Goal: Use online tool/utility: Utilize a website feature to perform a specific function

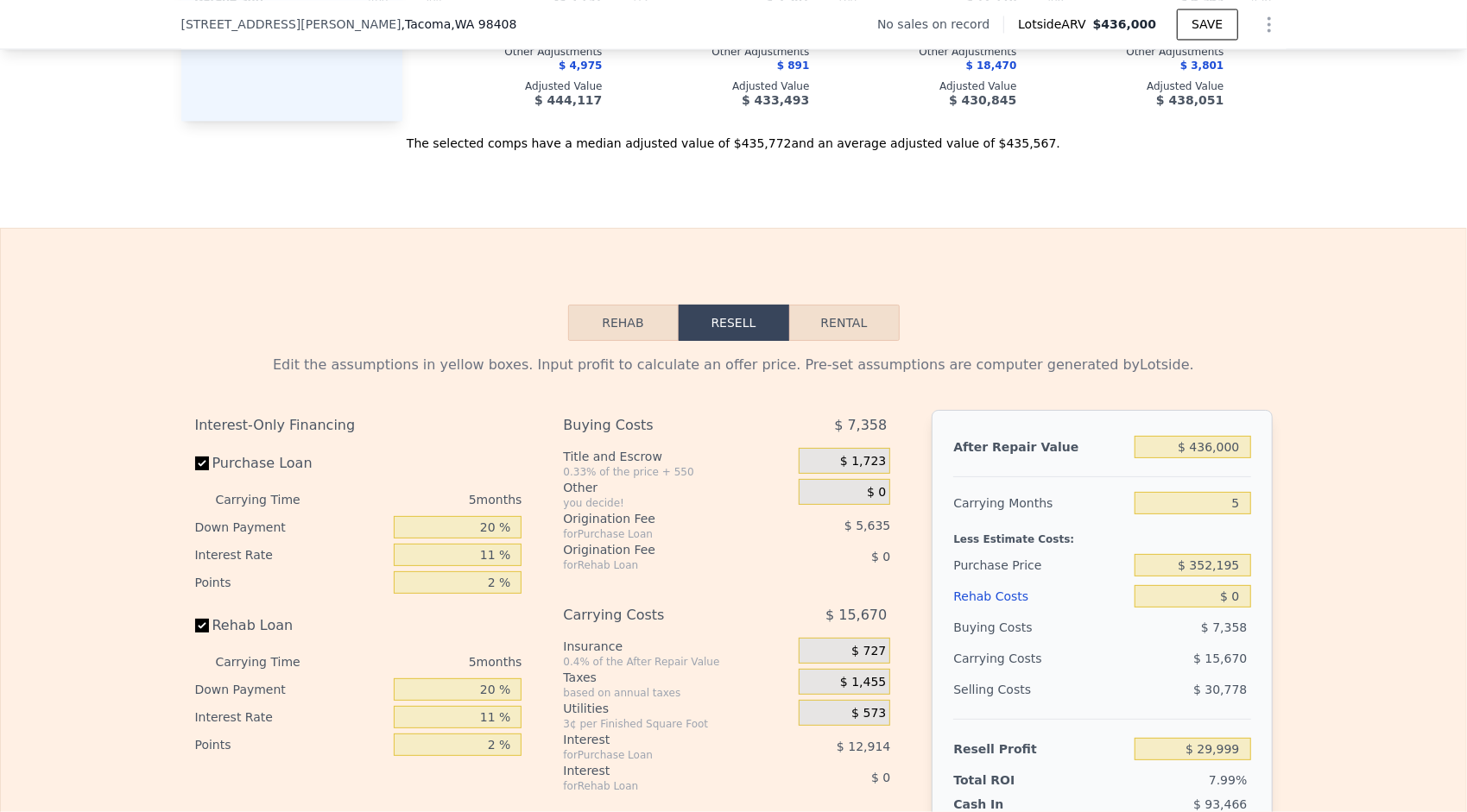
scroll to position [2322, 0]
drag, startPoint x: 1239, startPoint y: 515, endPoint x: 1226, endPoint y: 518, distance: 13.3
click at [1226, 513] on input "5" at bounding box center [1192, 501] width 115 height 23
type input "6"
type input "$ 26,865"
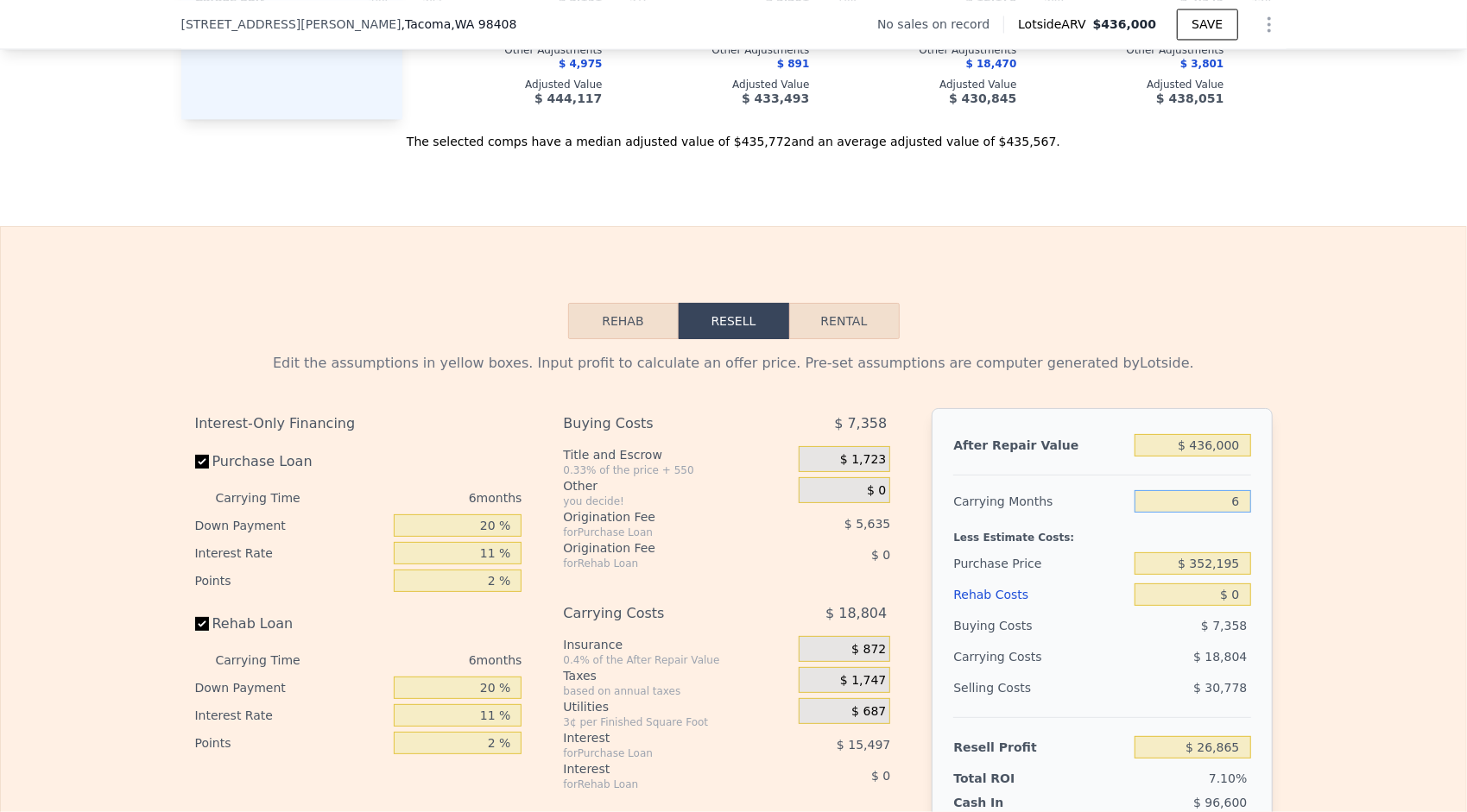
type input "6"
drag, startPoint x: 1234, startPoint y: 576, endPoint x: 1192, endPoint y: 579, distance: 42.1
click at [1192, 575] on input "$ 352,195" at bounding box center [1192, 564] width 115 height 23
type input "$ 200,000"
type input "$ 188,698"
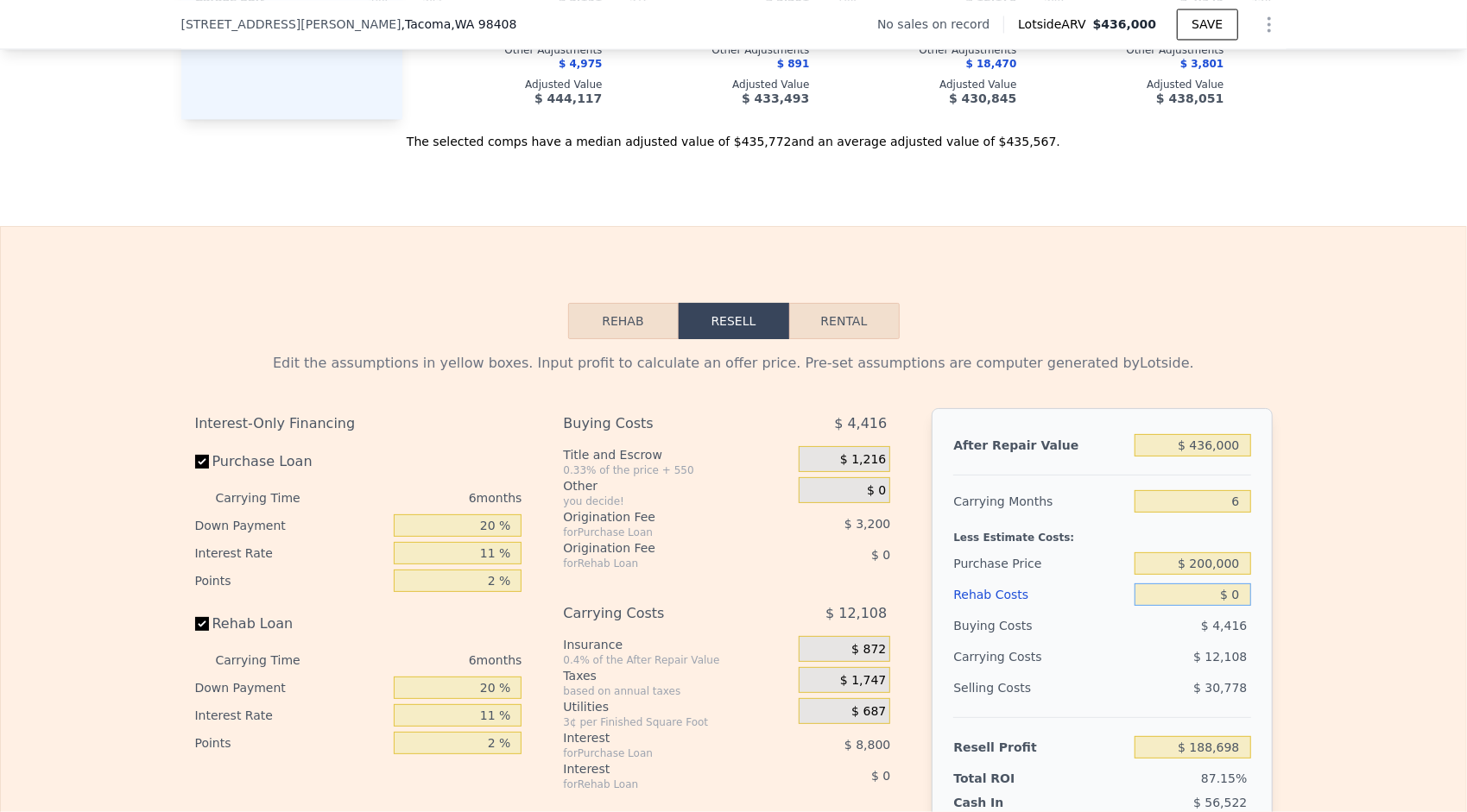
click at [1184, 606] on input "$ 0" at bounding box center [1192, 595] width 115 height 23
click at [1227, 606] on input "$ 0" at bounding box center [1192, 595] width 115 height 23
type input "$ 1"
type input "$ 188,697"
type input "$ 13"
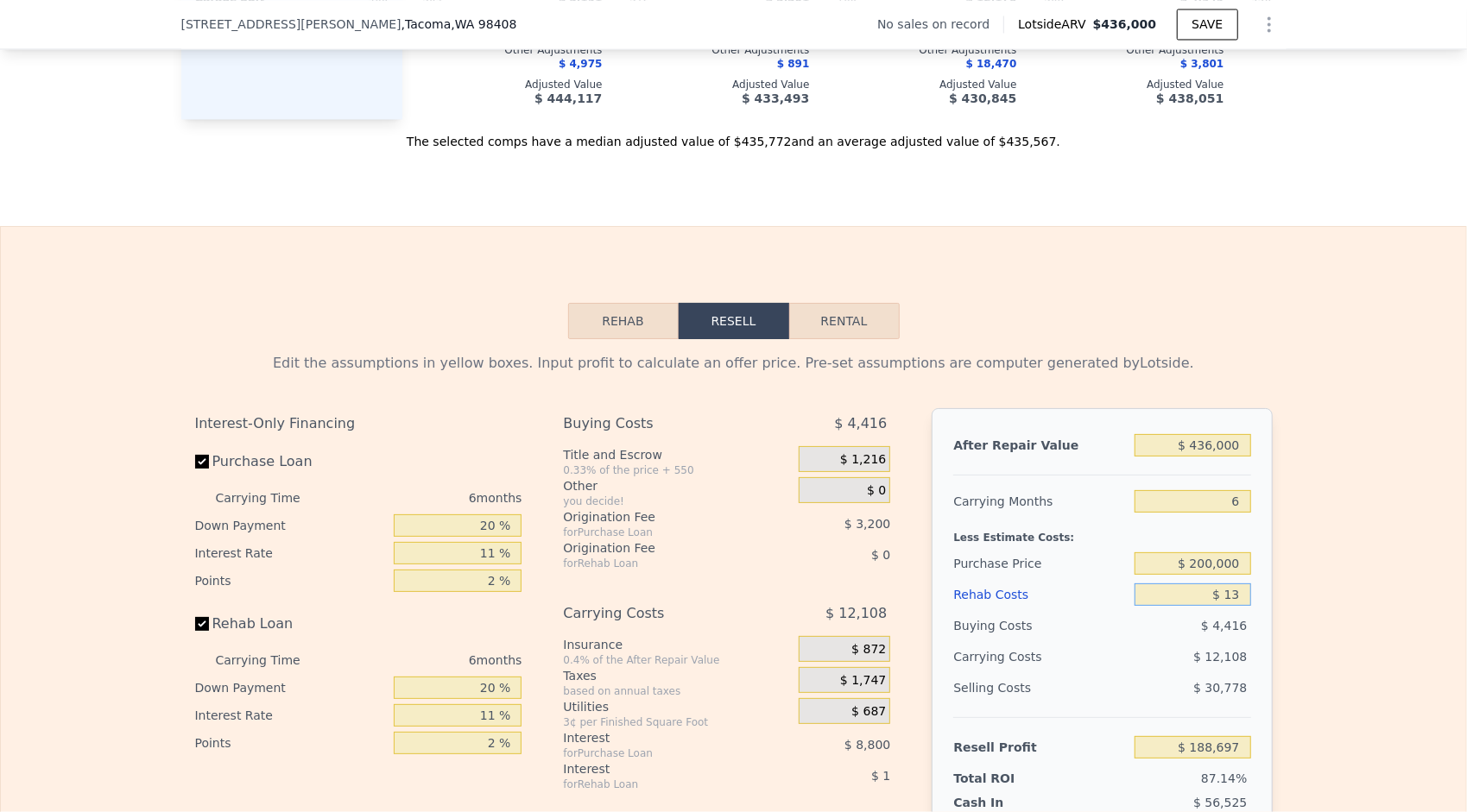
type input "$ 188,685"
type input "$ 135"
type input "$ 188,555"
type input "$ 1,350"
type input "$ 187,266"
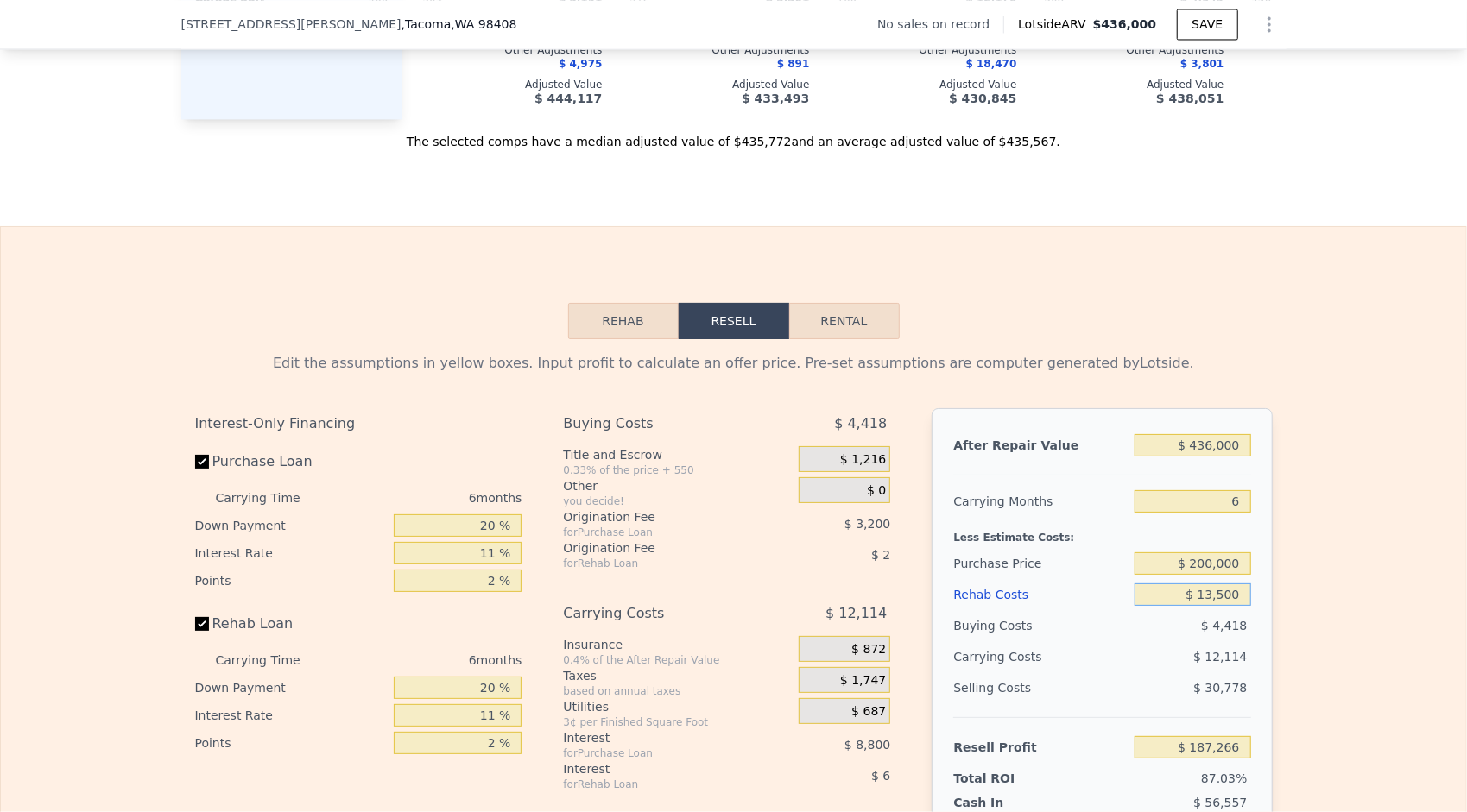
type input "$ 135,000"
type input "$ 45,598"
type input "$ 135,000"
click at [1258, 640] on div "After Repair Value $ 436,000 Carrying Months 6 Less Estimate Costs: Purchase Pr…" at bounding box center [1101, 647] width 340 height 479
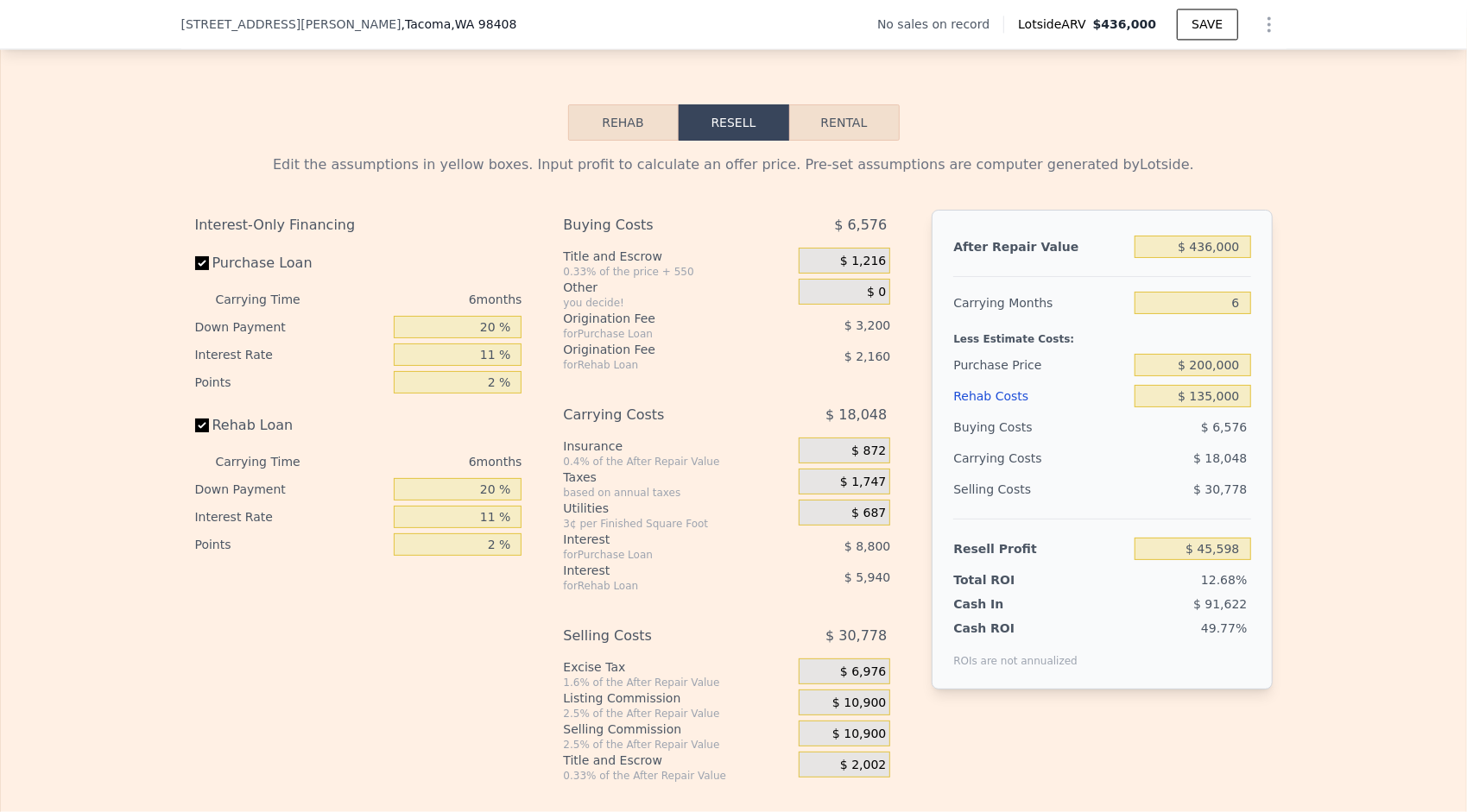
scroll to position [2522, 0]
click at [854, 741] on span "$ 10,900" at bounding box center [859, 733] width 53 height 15
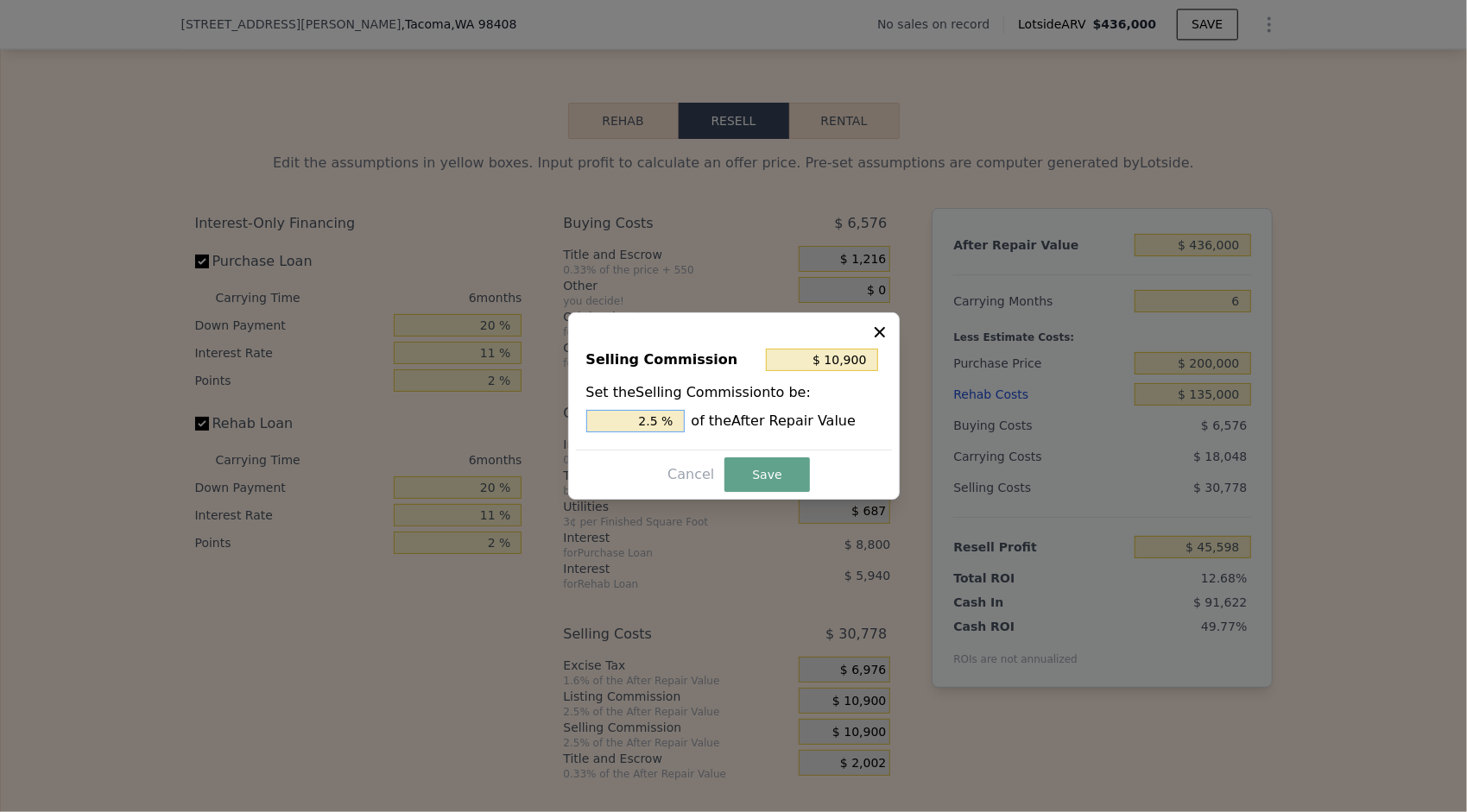
drag, startPoint x: 649, startPoint y: 421, endPoint x: 618, endPoint y: 429, distance: 32.0
click at [618, 429] on input "2.5 %" at bounding box center [635, 421] width 98 height 23
type input "$ 2,180"
type input "0.5 %"
click at [773, 484] on button "Save" at bounding box center [766, 475] width 85 height 34
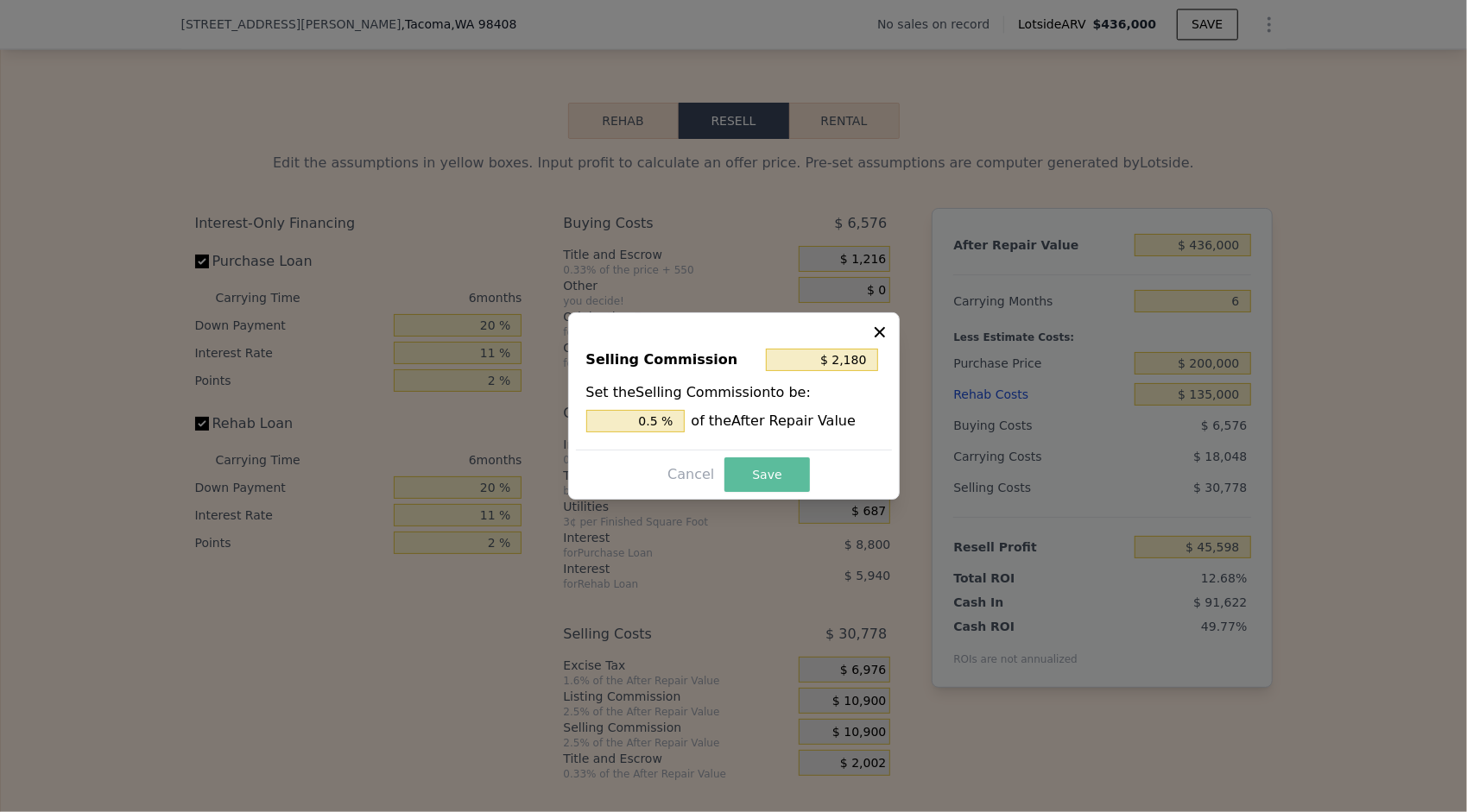
type input "$ 54,318"
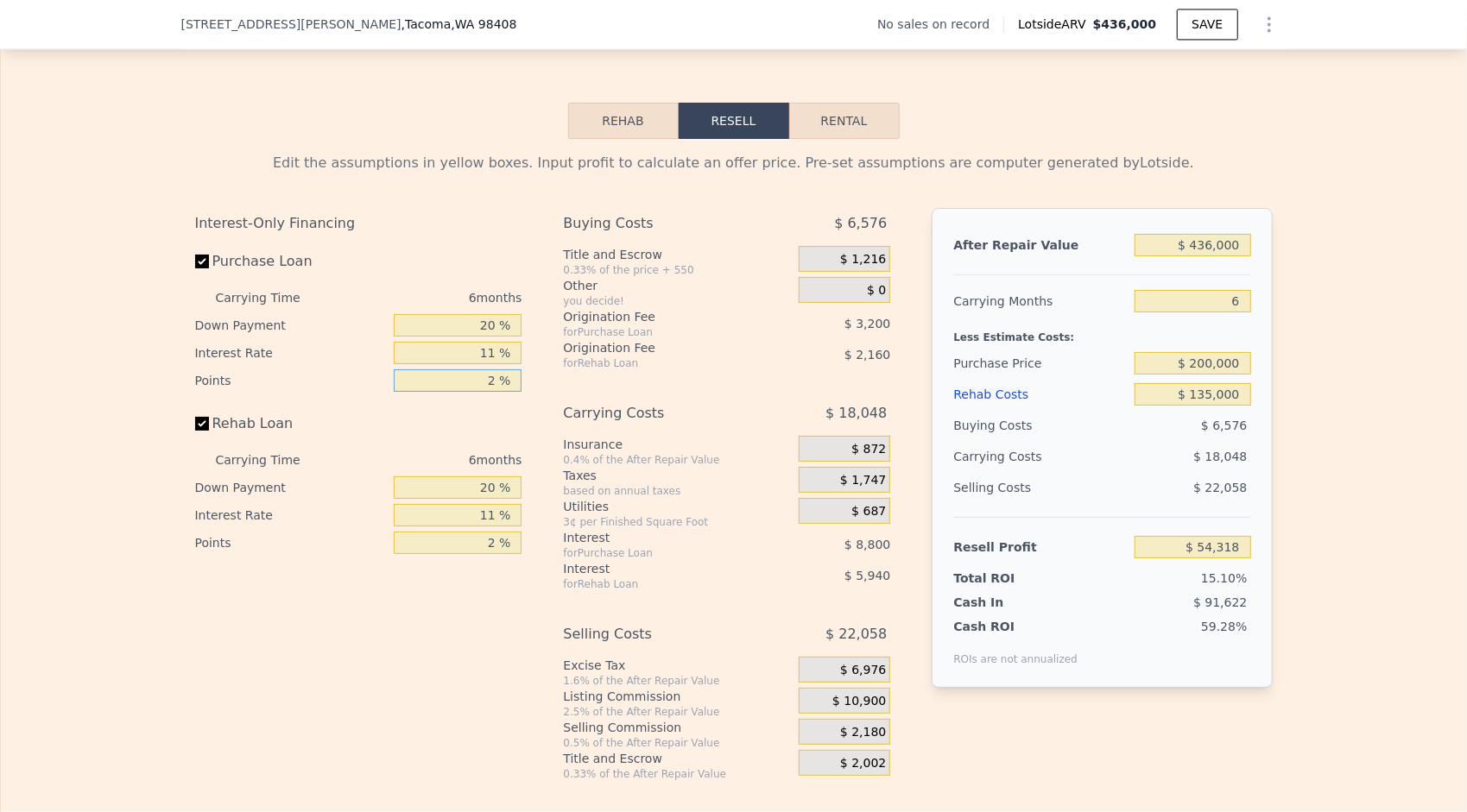
drag, startPoint x: 492, startPoint y: 396, endPoint x: 479, endPoint y: 401, distance: 13.9
click at [479, 392] on input "2 %" at bounding box center [458, 381] width 128 height 23
type input "1 %"
type input "$ 55,918"
type input "1.5 %"
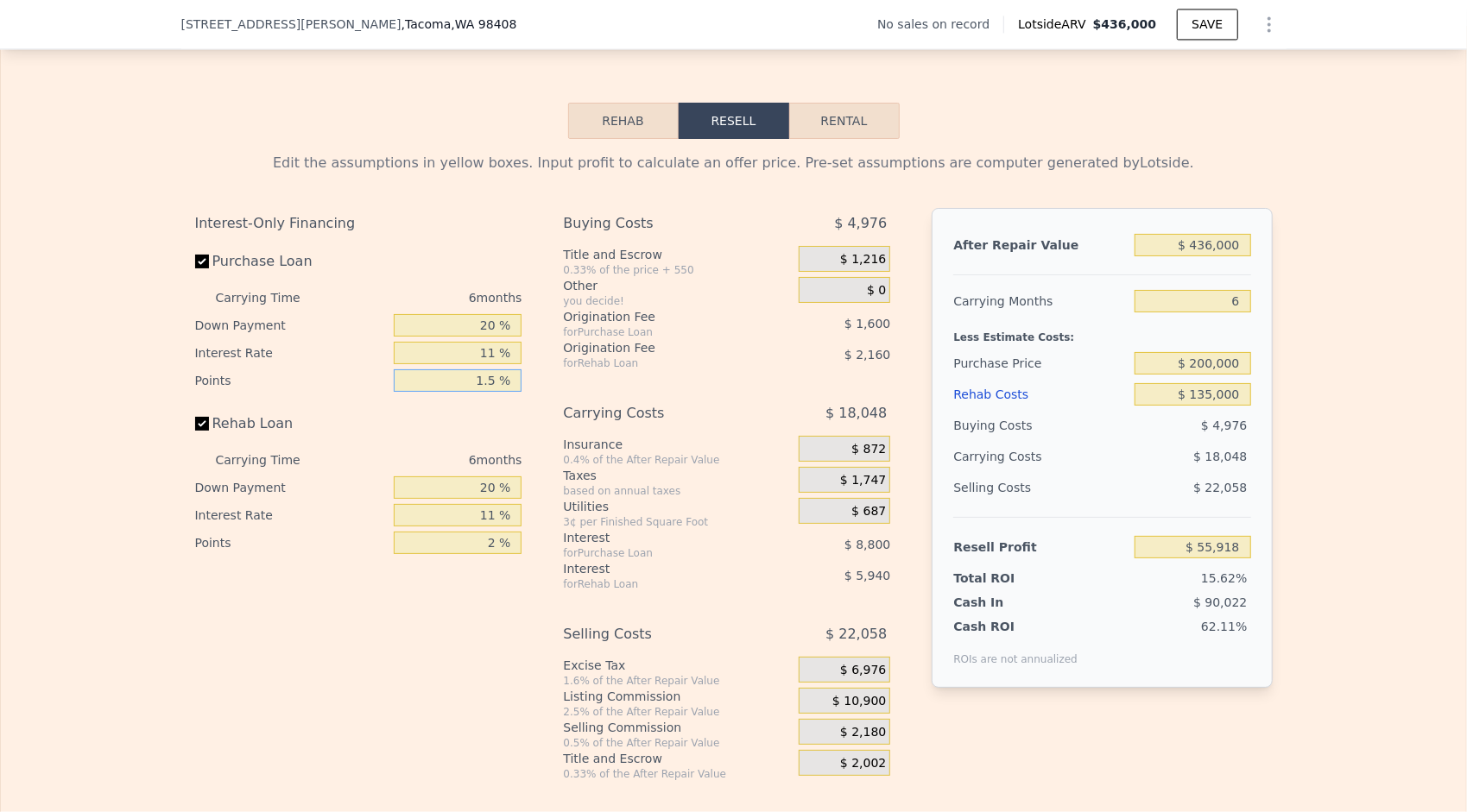
type input "$ 55,118"
type input "1.5 %"
click at [633, 390] on div "Buying Costs $ 5,776 Title and Escrow 0.33% of the price + 550 $ 1,216 Other yo…" at bounding box center [725, 494] width 327 height 573
drag, startPoint x: 489, startPoint y: 343, endPoint x: 428, endPoint y: 354, distance: 62.0
click at [428, 354] on div "Carrying Time 6 months Down Payment 20 % Interest Rate 11 % Points 1.5 %" at bounding box center [358, 339] width 327 height 111
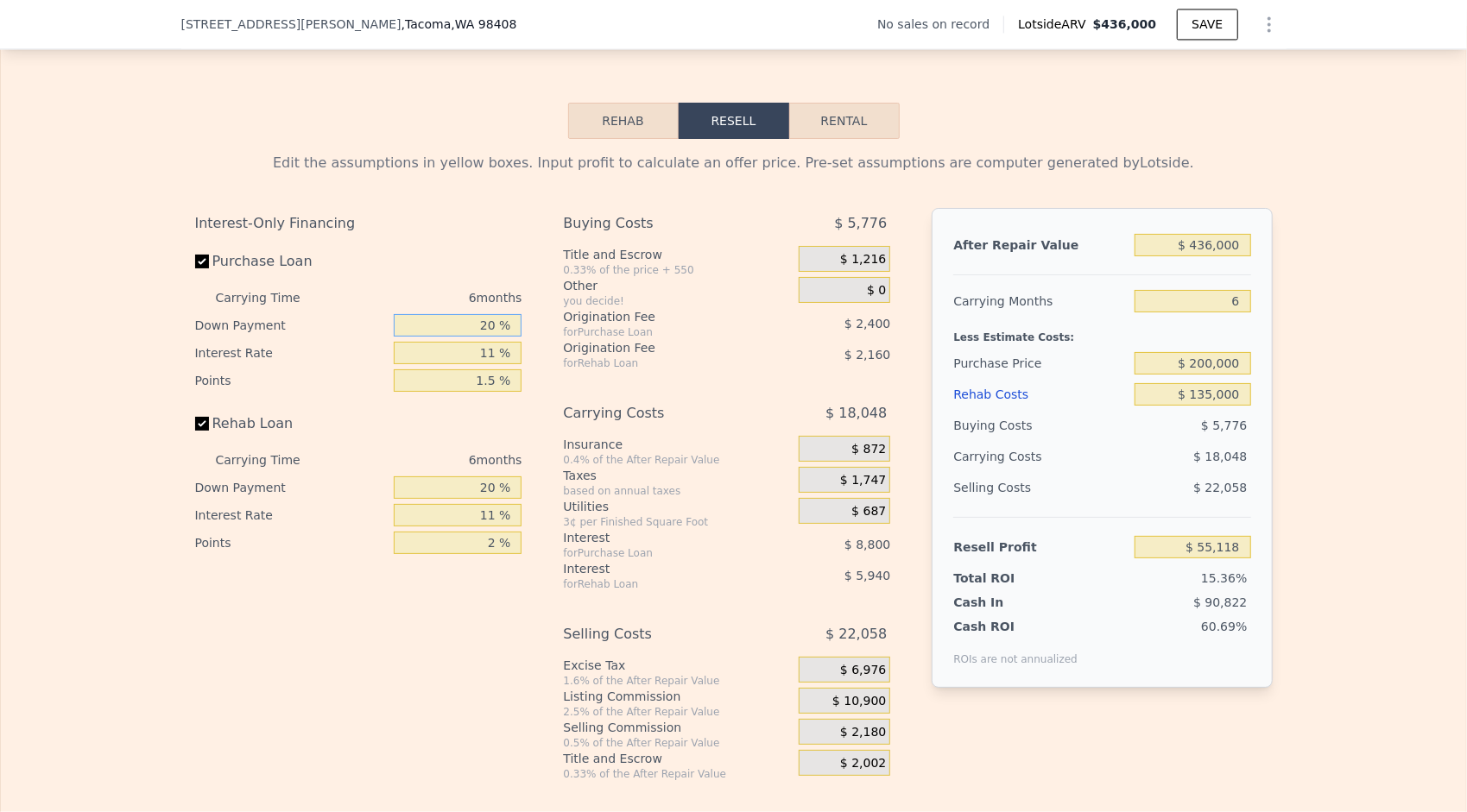
type input "1 %"
type input "$ 52,460"
type input "10 %"
type input "$ 53,720"
type input "10 %"
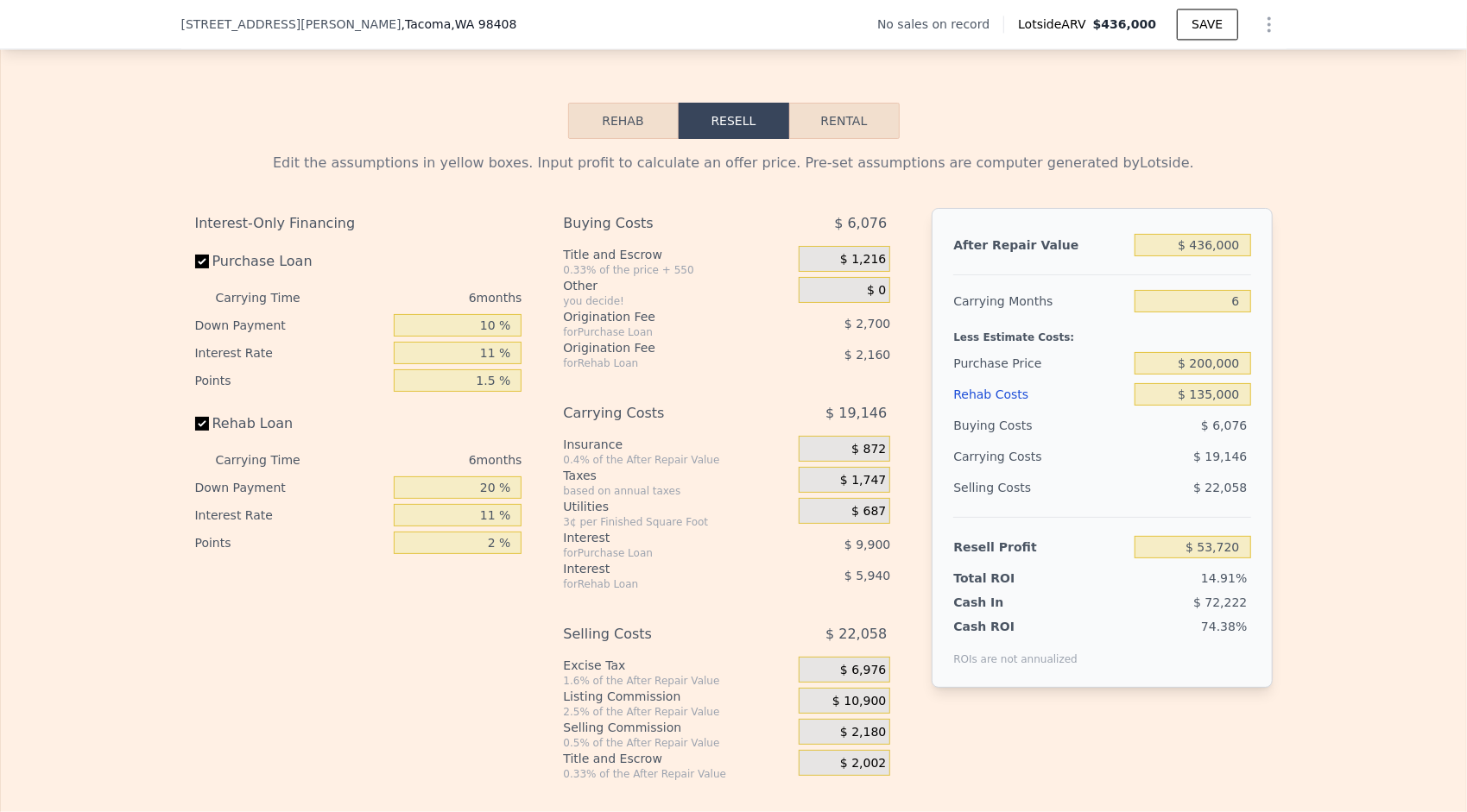
click at [693, 356] on div "Origination Fee" at bounding box center [659, 348] width 193 height 17
click at [1220, 375] on input "$ 200,000" at bounding box center [1192, 363] width 115 height 23
click at [1217, 255] on input "$ 436,000" at bounding box center [1192, 245] width 115 height 23
click at [1230, 313] on input "6" at bounding box center [1192, 301] width 115 height 23
click at [1283, 368] on div "Edit the assumptions in yellow boxes. Input profit to calculate an offer price.…" at bounding box center [733, 460] width 1465 height 642
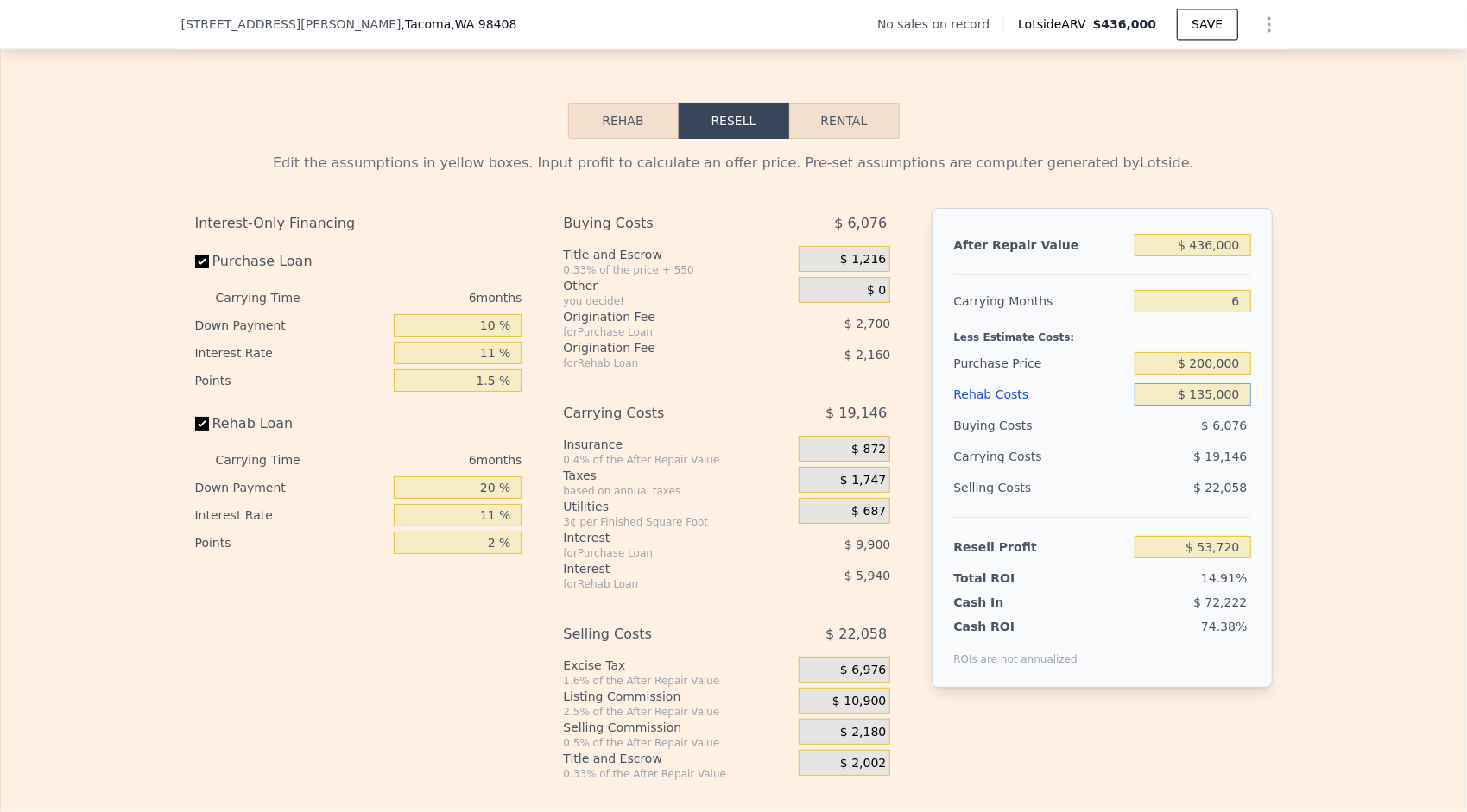
click at [1226, 403] on input "$ 135,000" at bounding box center [1192, 395] width 115 height 23
click at [1294, 441] on div "Edit the assumptions in yellow boxes. Input profit to calculate an offer price.…" at bounding box center [733, 460] width 1465 height 642
drag, startPoint x: 1210, startPoint y: 406, endPoint x: 1197, endPoint y: 416, distance: 16.4
click at [1197, 406] on input "$ 135,000" at bounding box center [1192, 395] width 115 height 23
type input "$ 125,000"
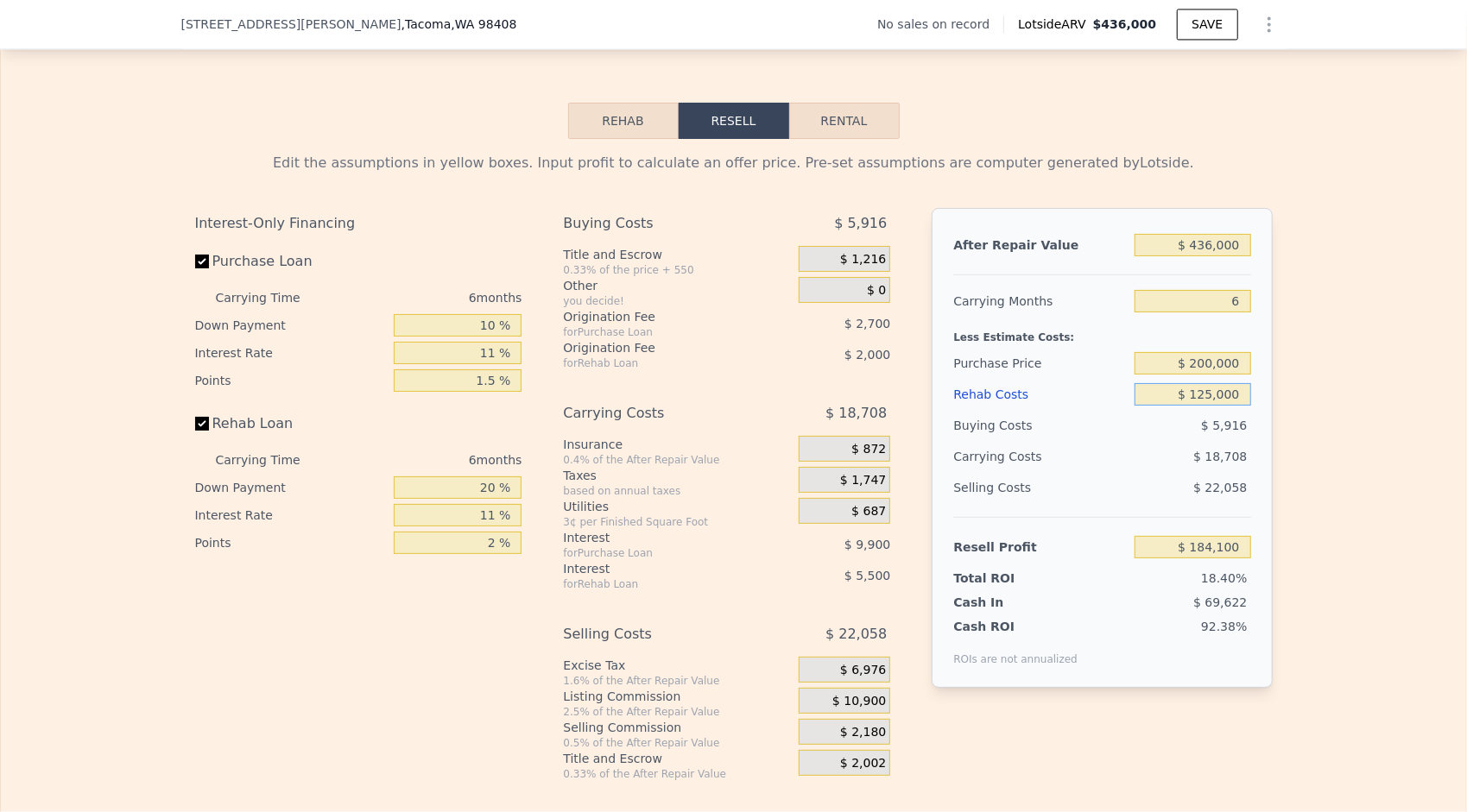
type input "$ 64,318"
type input "$ 125,000"
click at [1261, 425] on div "After Repair Value $ 436,000 Carrying Months 6 Less Estimate Costs: Purchase Pr…" at bounding box center [1101, 447] width 340 height 479
